Goal: Navigation & Orientation: Understand site structure

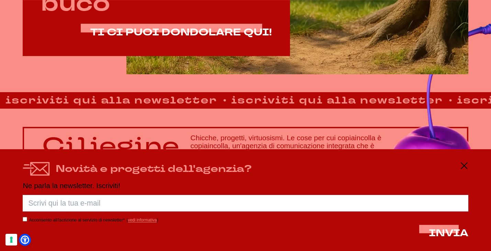
scroll to position [443, 0]
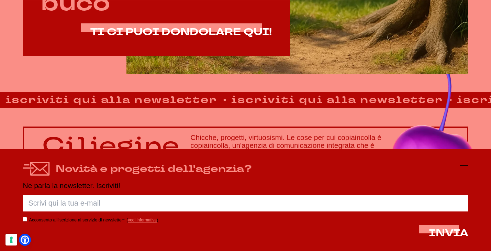
click at [466, 162] on icon at bounding box center [464, 165] width 8 height 8
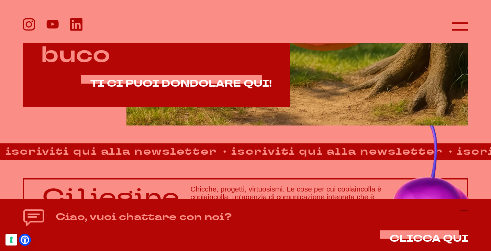
scroll to position [391, 0]
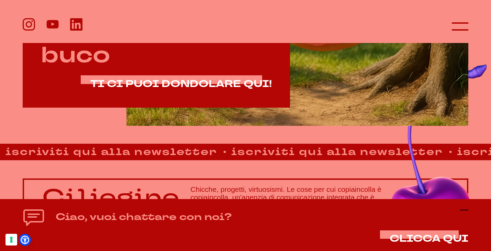
click at [466, 207] on icon at bounding box center [464, 210] width 8 height 8
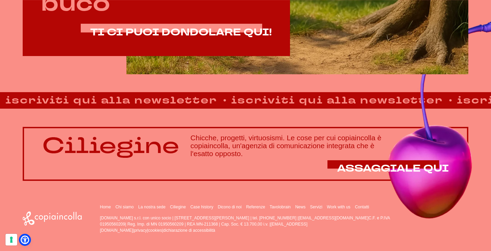
scroll to position [443, 0]
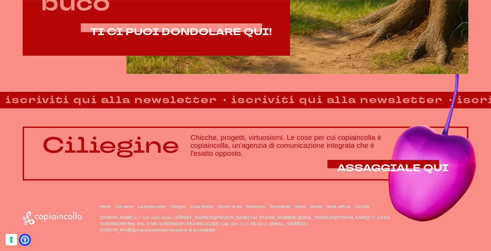
drag, startPoint x: 168, startPoint y: 149, endPoint x: 121, endPoint y: 149, distance: 47.4
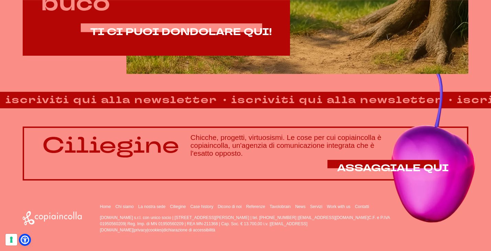
click at [121, 149] on p "Ciliegine" at bounding box center [110, 145] width 137 height 24
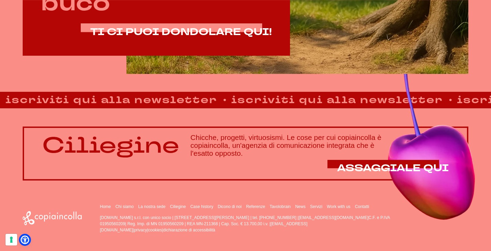
click at [170, 149] on p "Ciliegine" at bounding box center [110, 145] width 137 height 24
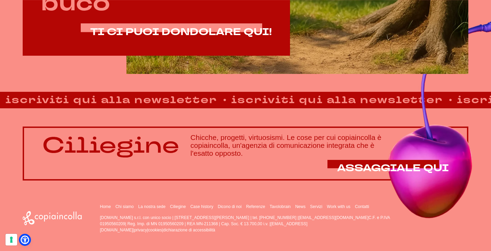
drag, startPoint x: 162, startPoint y: 149, endPoint x: 176, endPoint y: 149, distance: 13.4
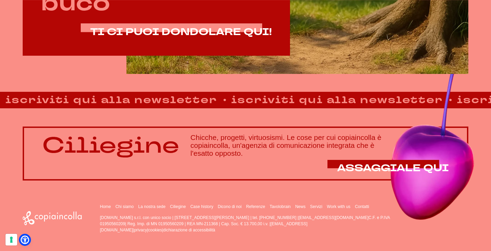
click at [176, 149] on p "Ciliegine" at bounding box center [110, 145] width 137 height 24
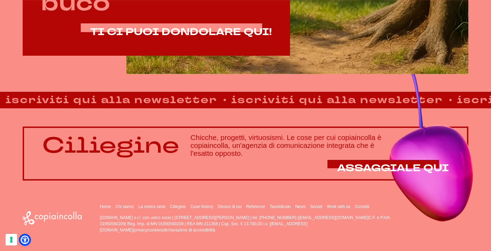
click at [158, 149] on p "Ciliegine" at bounding box center [110, 145] width 137 height 24
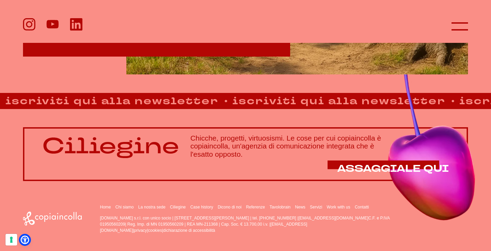
scroll to position [443, 0]
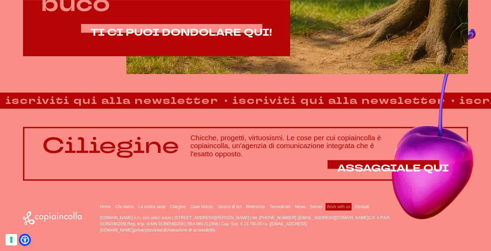
click at [345, 208] on link "Work with us" at bounding box center [338, 207] width 23 height 5
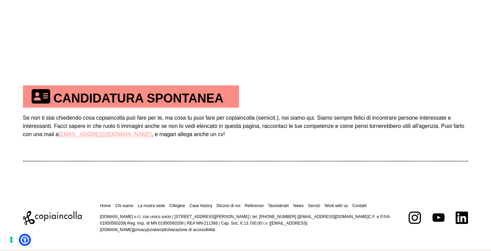
scroll to position [392, 0]
click at [101, 98] on th "CANDIDATURA SPONTANEA" at bounding box center [131, 96] width 216 height 22
drag, startPoint x: 141, startPoint y: 99, endPoint x: 134, endPoint y: 99, distance: 7.6
click at [134, 99] on th "CANDIDATURA SPONTANEA" at bounding box center [131, 96] width 216 height 22
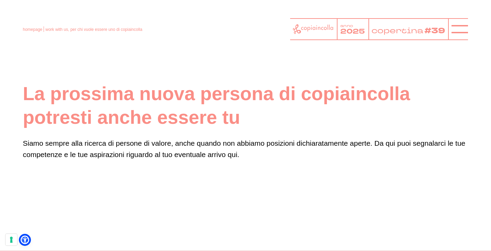
scroll to position [0, 0]
click at [312, 29] on icon at bounding box center [313, 29] width 41 height 10
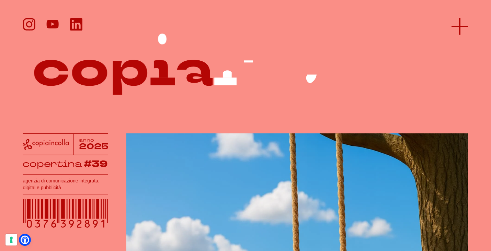
click at [459, 23] on icon at bounding box center [460, 26] width 16 height 16
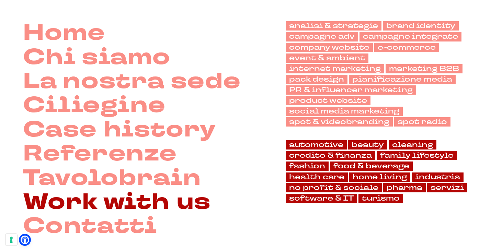
scroll to position [48, 0]
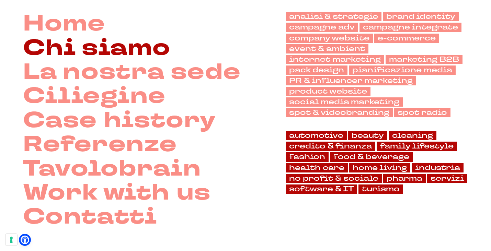
click at [119, 48] on link "Chi siamo" at bounding box center [97, 48] width 148 height 24
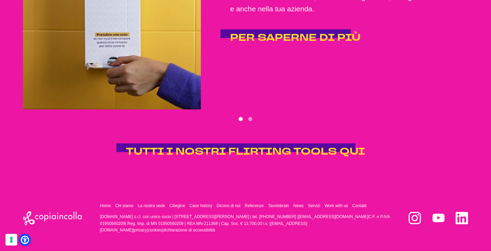
scroll to position [1390, 0]
click at [462, 219] on icon at bounding box center [462, 218] width 12 height 12
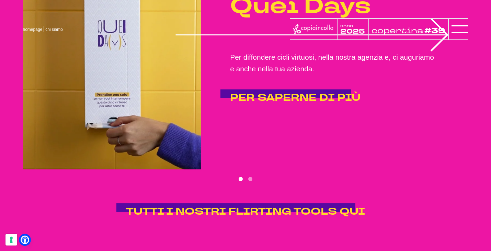
scroll to position [1330, 0]
click at [250, 178] on button "Go to slide 2" at bounding box center [250, 179] width 4 height 4
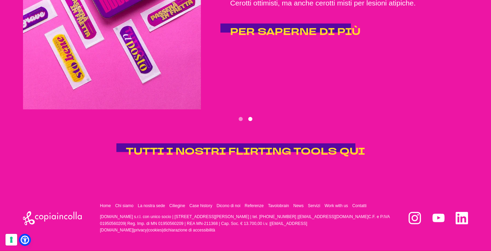
scroll to position [1390, 0]
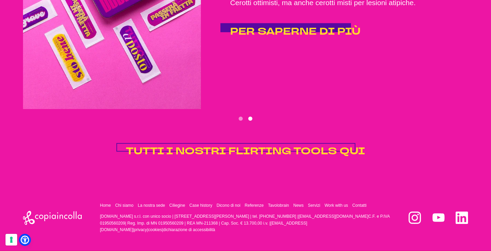
click at [246, 151] on span "TUTTI I NOSTRI FLIRTING TOOLS QUI" at bounding box center [245, 151] width 239 height 13
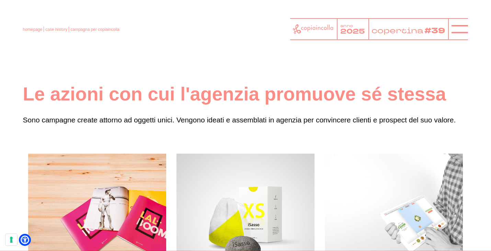
click at [471, 30] on header "homepage case history campagna per copiaincolla anno 2025 copertina #39" at bounding box center [245, 24] width 491 height 48
click at [469, 30] on header "homepage case history campagna per copiaincolla anno 2025 copertina #39" at bounding box center [245, 24] width 491 height 48
click at [464, 29] on line at bounding box center [460, 29] width 16 height 0
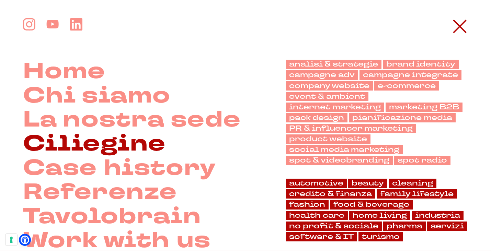
click at [136, 149] on link "Ciliegine" at bounding box center [94, 144] width 143 height 24
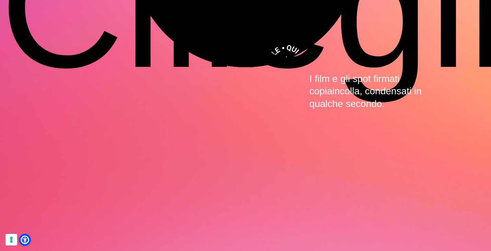
scroll to position [2049, 0]
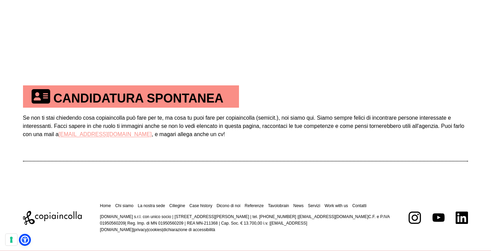
scroll to position [392, 0]
click at [205, 206] on link "Case history" at bounding box center [201, 205] width 23 height 5
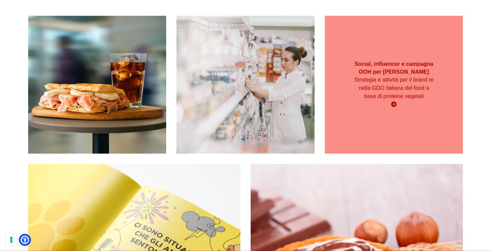
scroll to position [162, 0]
click at [402, 86] on span "Strategia e attività per il brand re nella GDO italiana del food a base di prot…" at bounding box center [393, 88] width 79 height 22
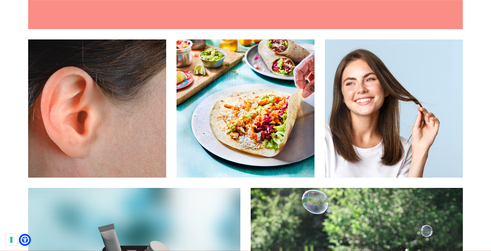
scroll to position [891, 0]
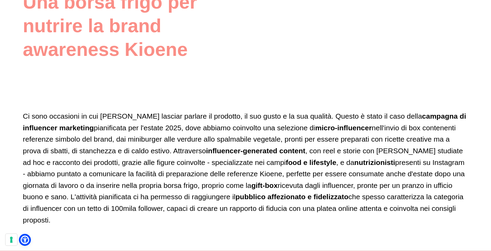
scroll to position [718, 0]
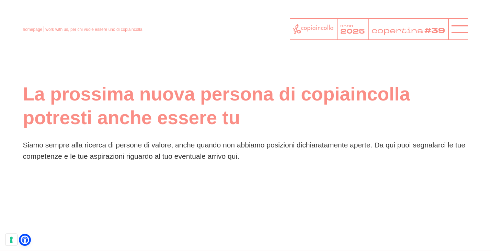
scroll to position [392, 0]
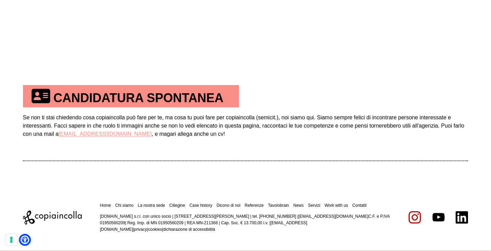
click at [411, 221] on icon at bounding box center [415, 218] width 12 height 12
click at [154, 206] on link "La nostra sede" at bounding box center [151, 205] width 27 height 5
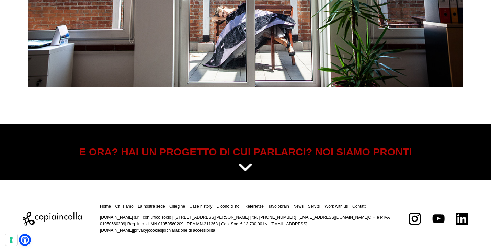
scroll to position [2685, 0]
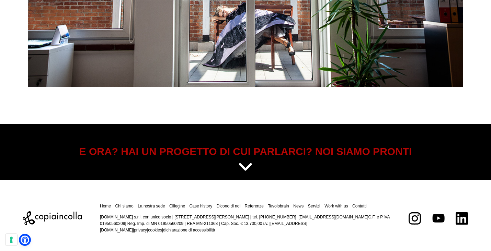
click at [251, 165] on icon at bounding box center [245, 167] width 15 height 17
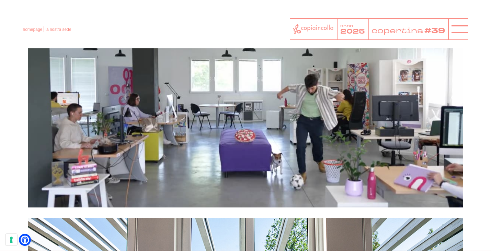
scroll to position [2336, 0]
